Goal: Check status: Check status

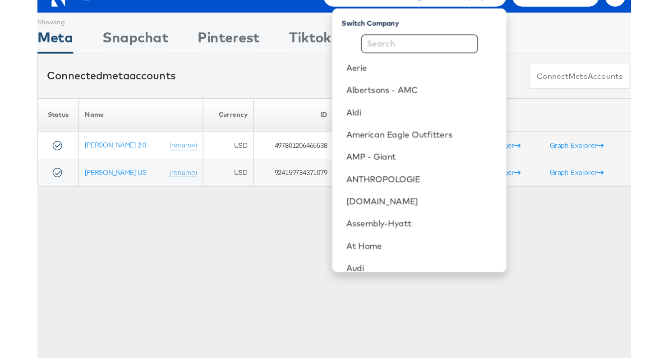
scroll to position [780, 0]
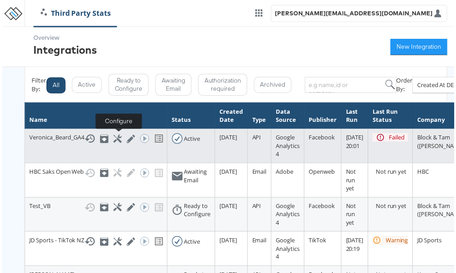
click at [118, 142] on icon at bounding box center [116, 140] width 9 height 9
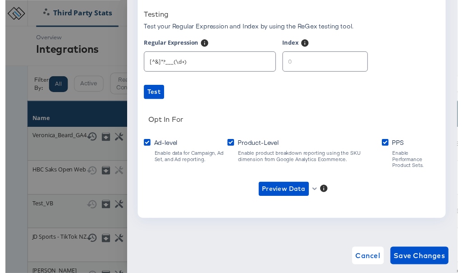
type input "[PERSON_NAME]"
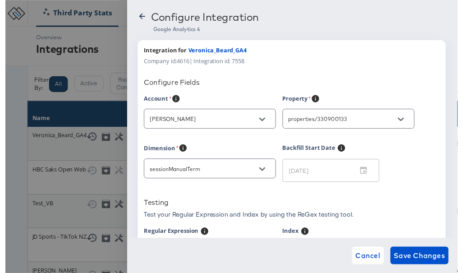
click at [138, 19] on icon at bounding box center [140, 16] width 9 height 9
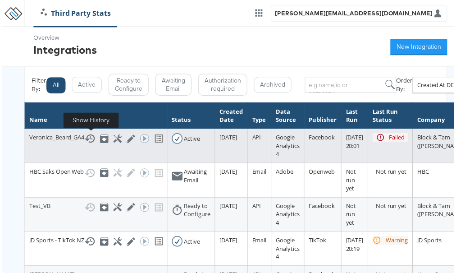
click at [90, 141] on icon at bounding box center [88, 139] width 11 height 11
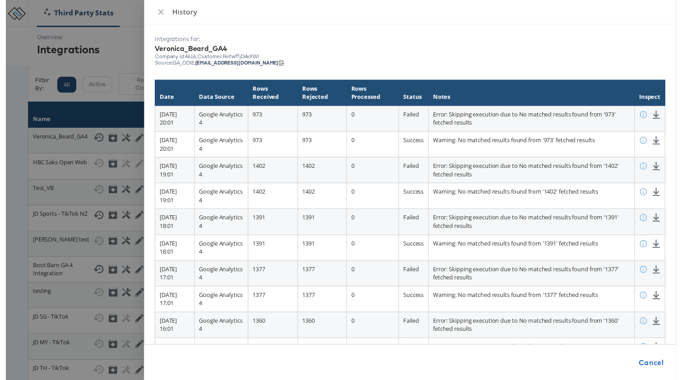
click at [150, 14] on div "History" at bounding box center [411, 12] width 541 height 25
click at [152, 13] on button "Close" at bounding box center [157, 12] width 13 height 9
